Goal: Navigation & Orientation: Find specific page/section

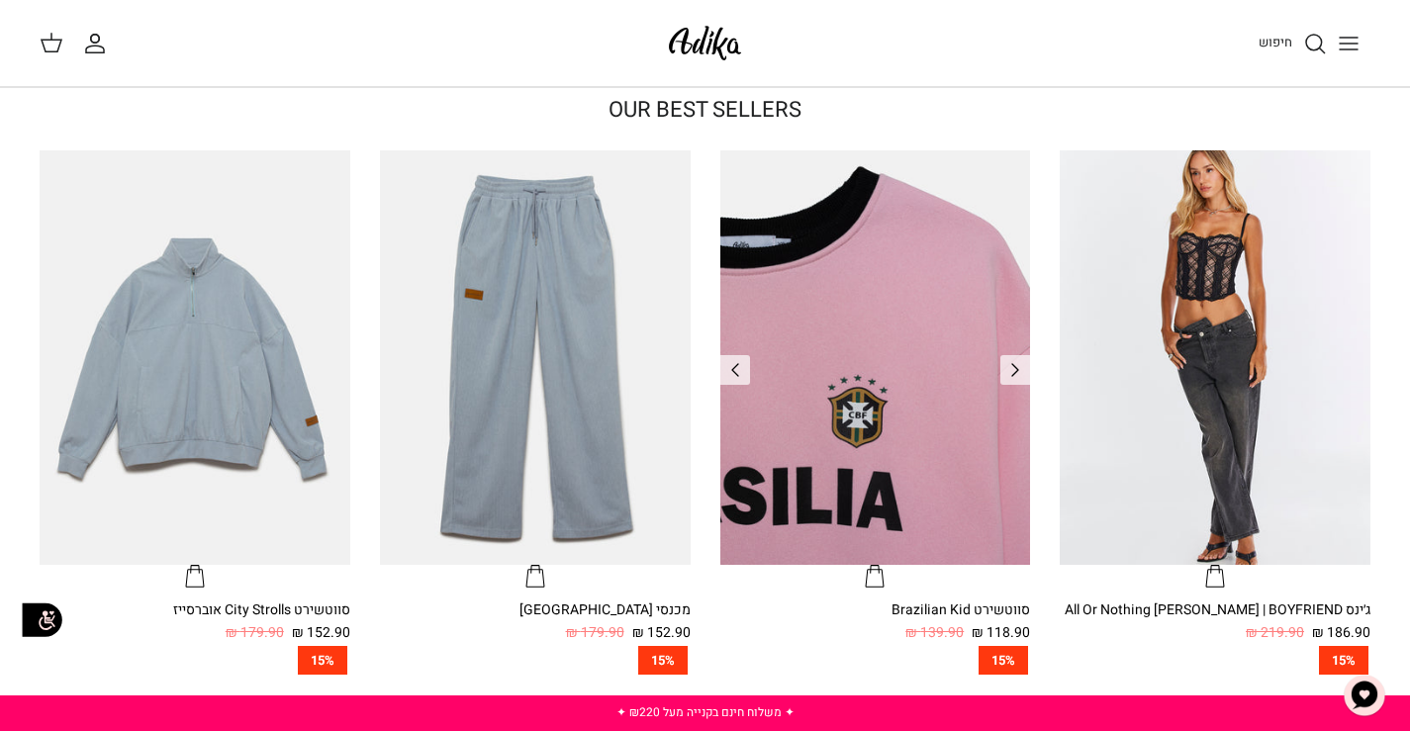
scroll to position [594, 0]
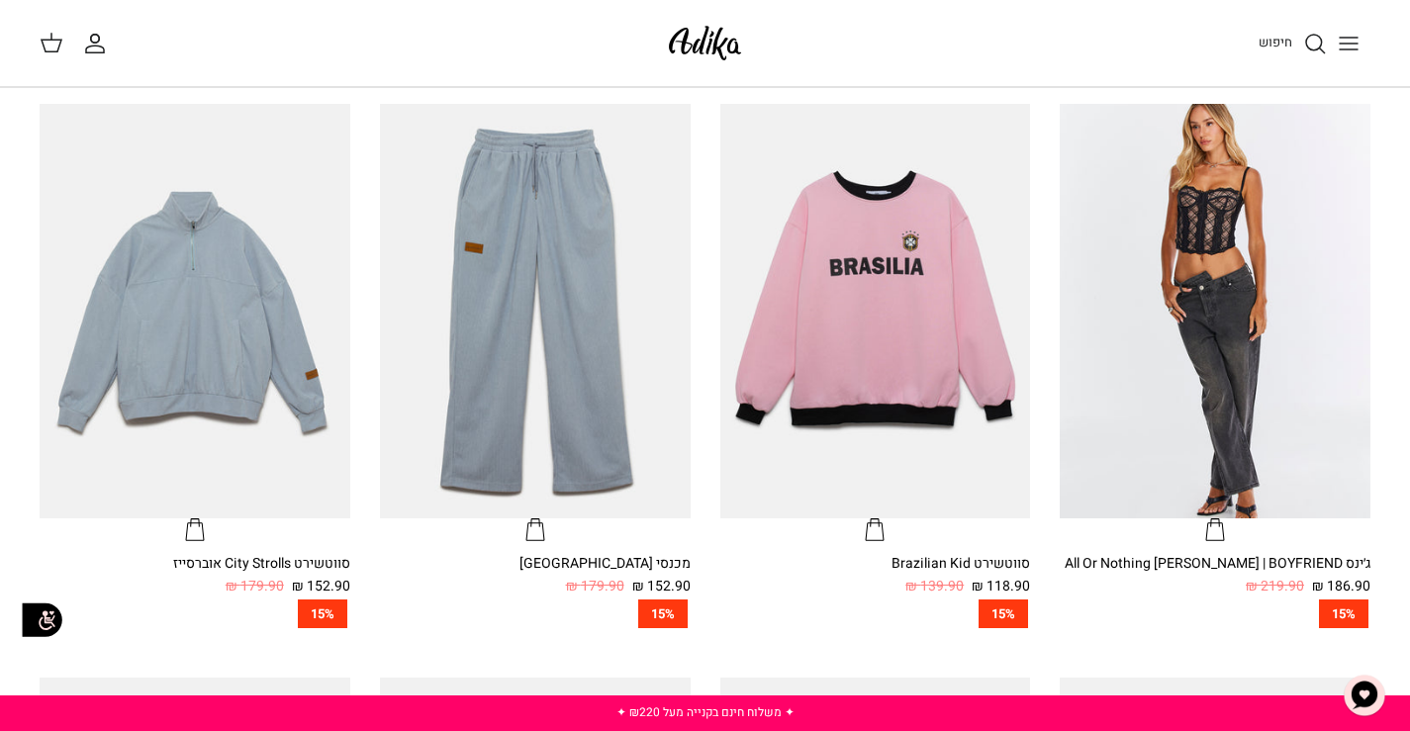
click at [1354, 47] on icon "Toggle menu" at bounding box center [1349, 44] width 24 height 24
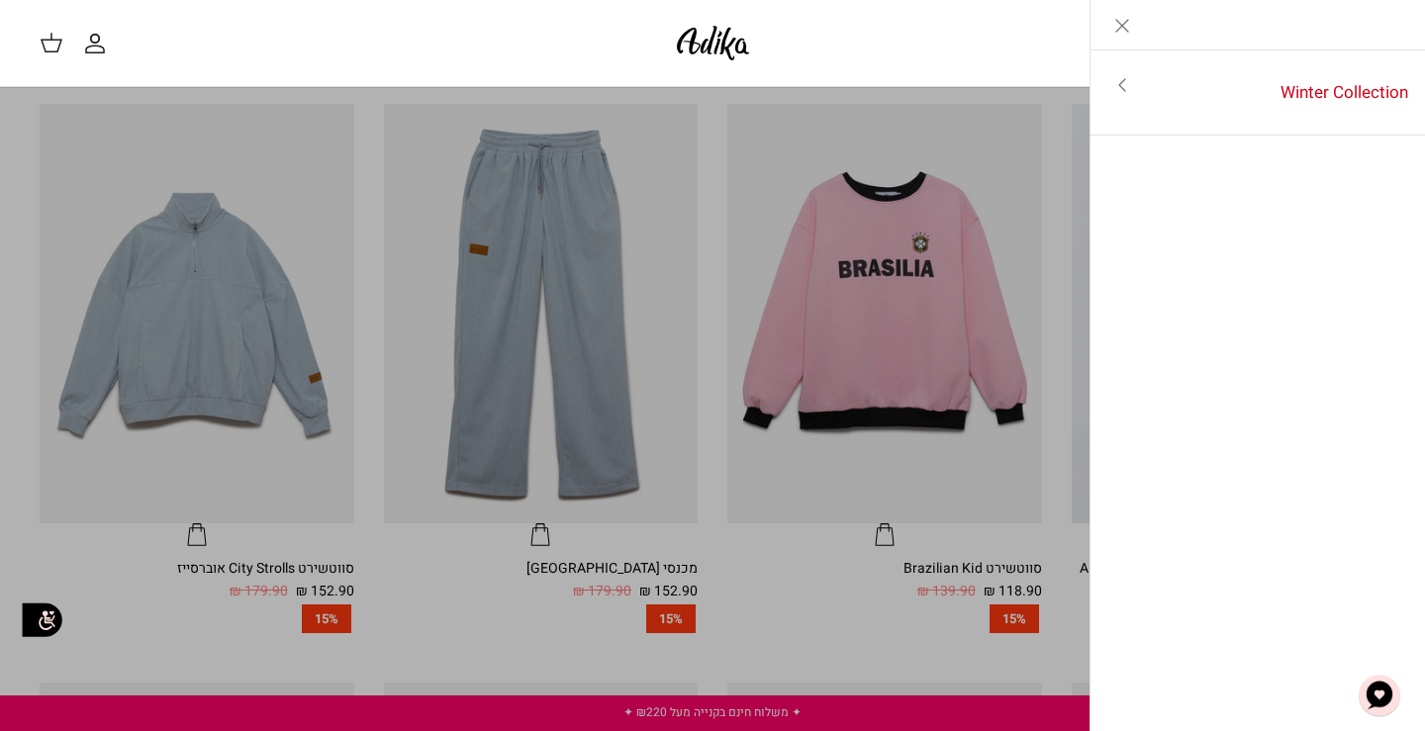
click at [1111, 31] on icon "Close" at bounding box center [1122, 26] width 24 height 24
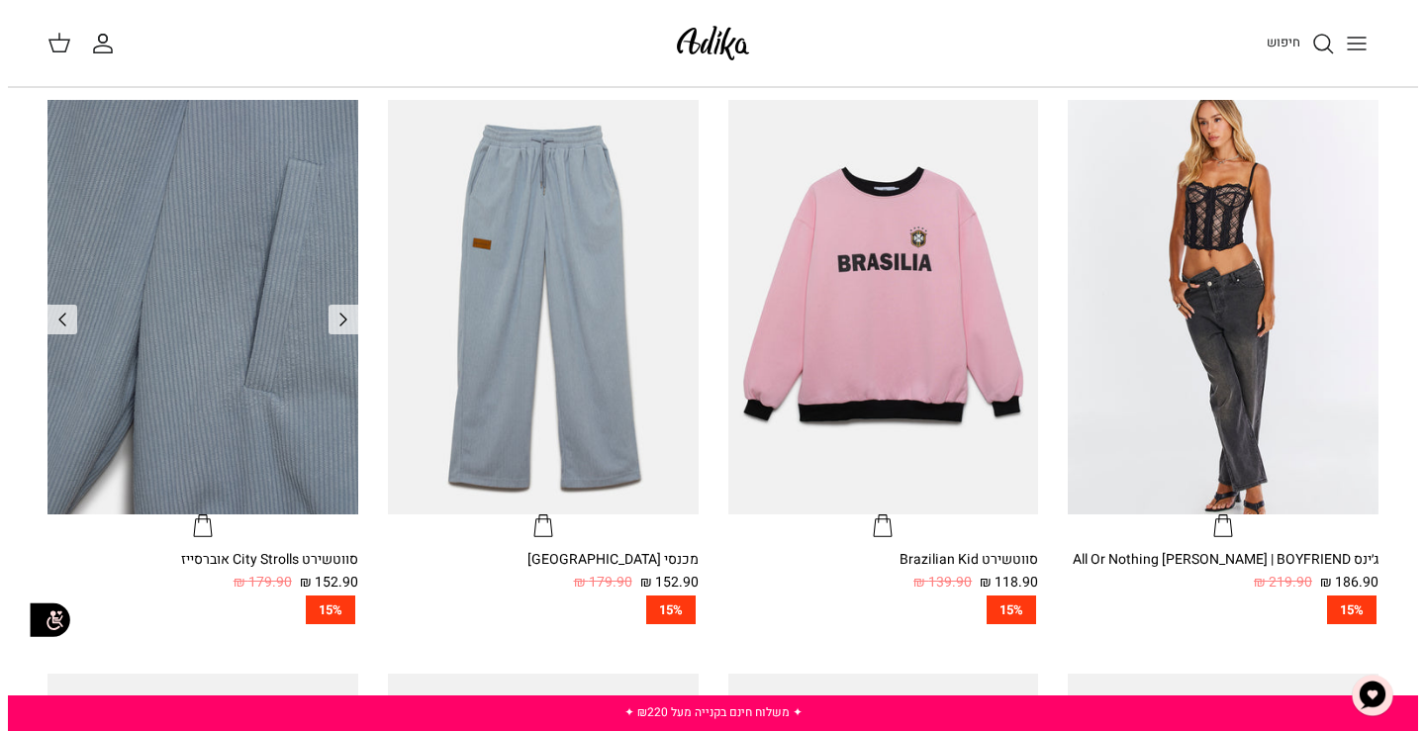
scroll to position [0, 0]
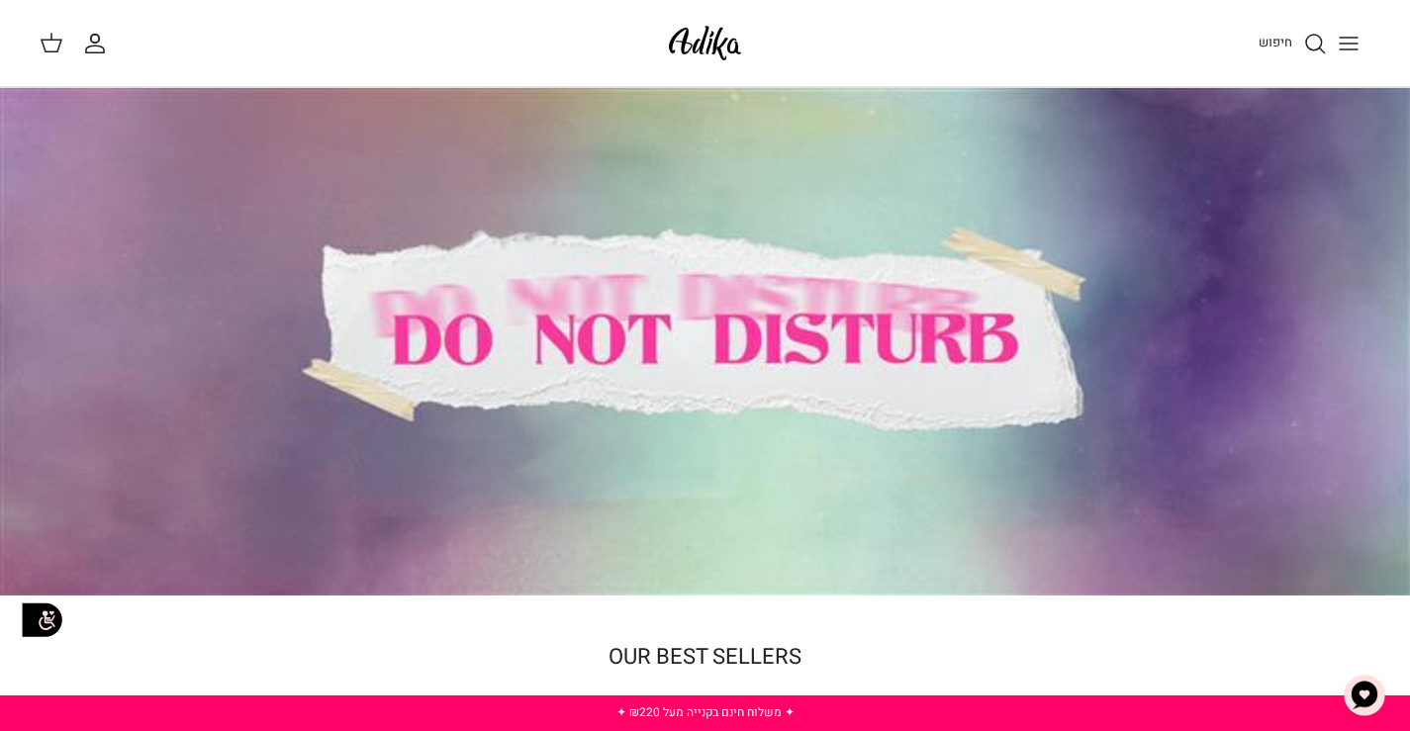
click at [1354, 40] on icon "Toggle menu" at bounding box center [1349, 44] width 24 height 24
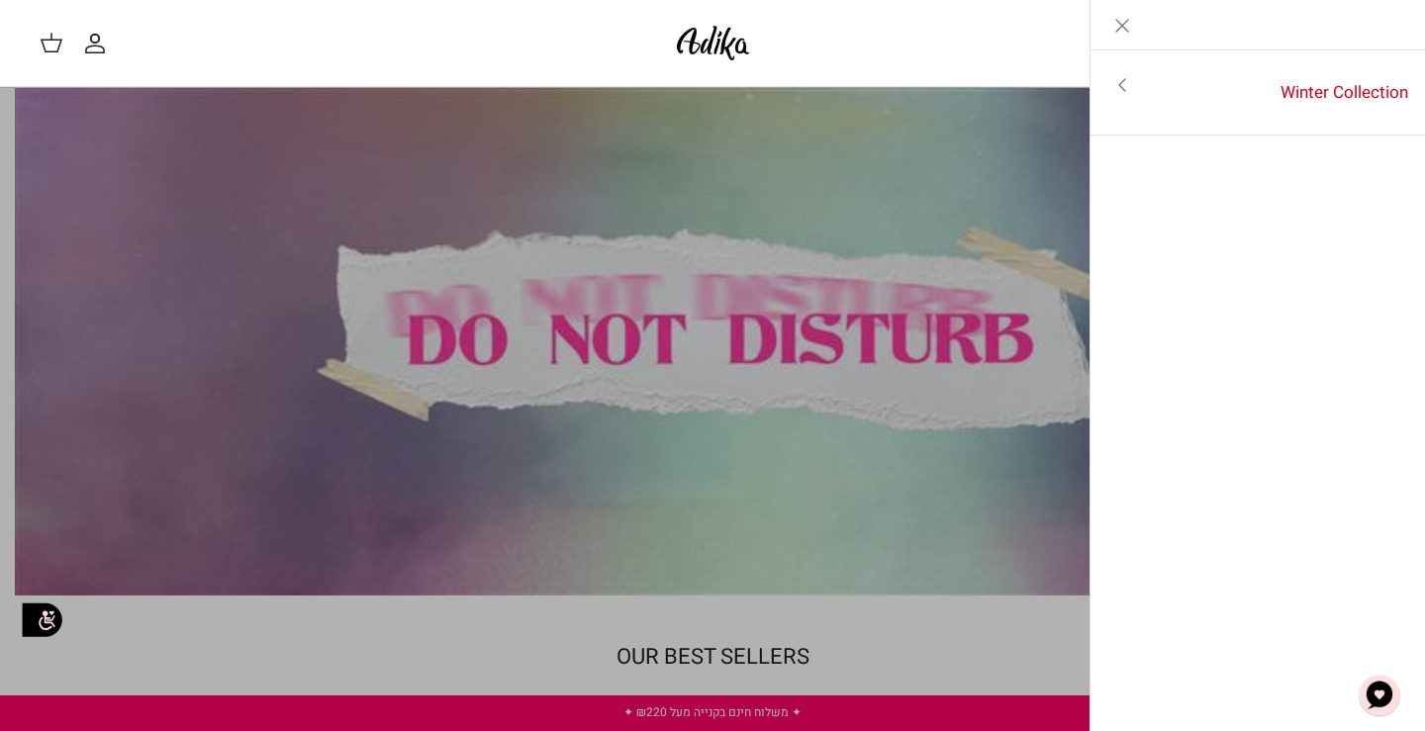
click at [1135, 81] on link "Toggle menu" at bounding box center [1121, 85] width 63 height 46
click at [1347, 97] on link "לכל הפריטים" at bounding box center [1258, 86] width 316 height 49
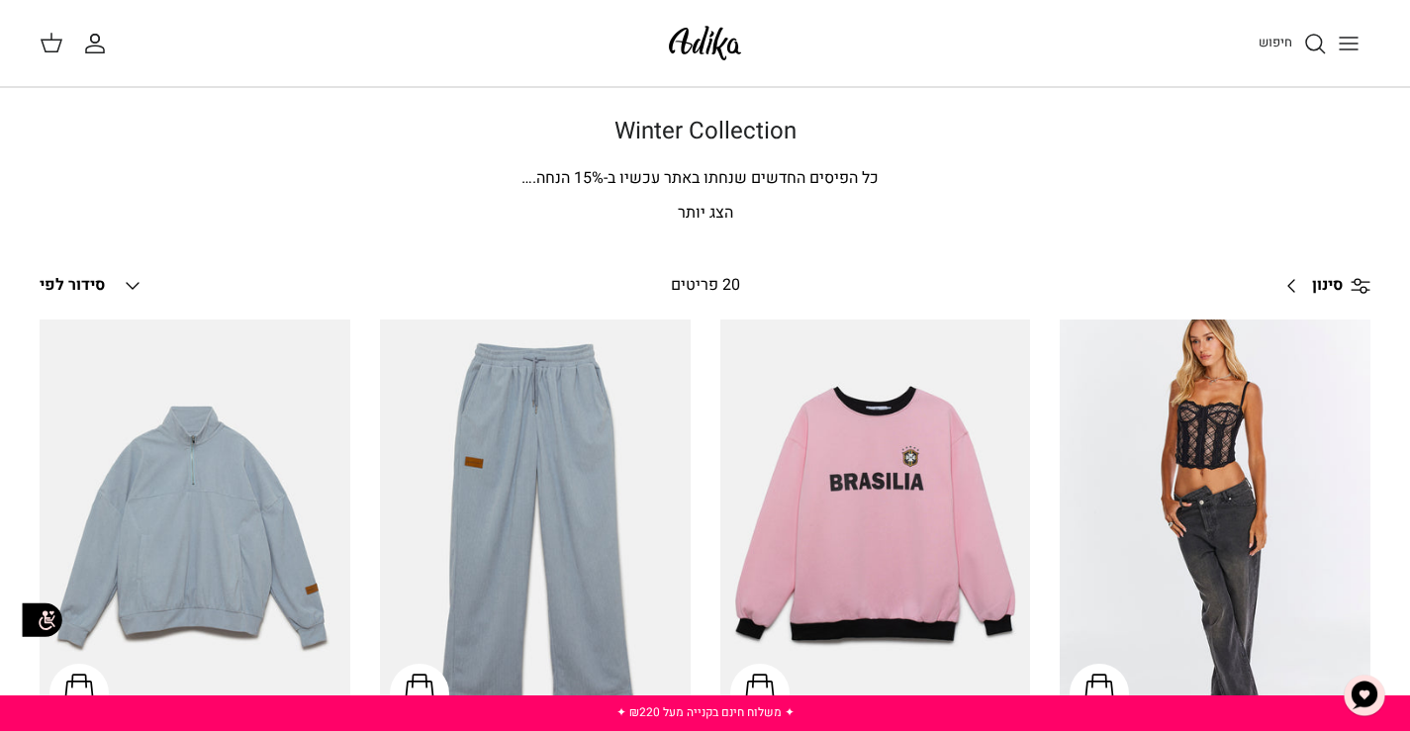
click at [712, 205] on p "הצג יותר" at bounding box center [705, 214] width 1331 height 26
